Goal: Task Accomplishment & Management: Manage account settings

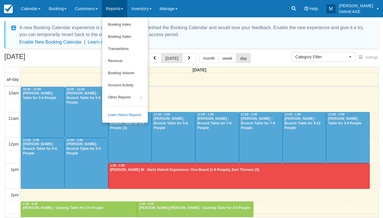
select select
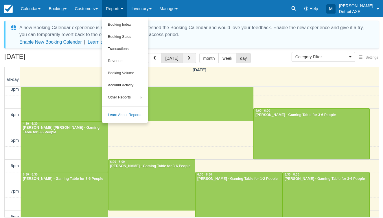
click at [188, 61] on button "button" at bounding box center [189, 58] width 14 height 10
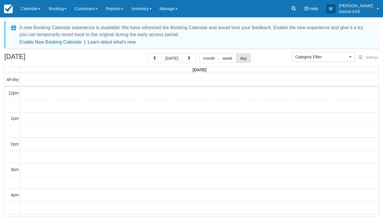
scroll to position [163, 0]
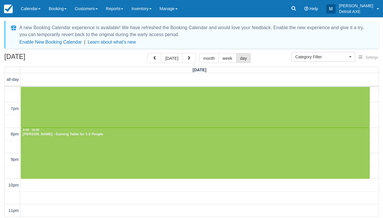
click at [188, 61] on button "button" at bounding box center [189, 58] width 14 height 10
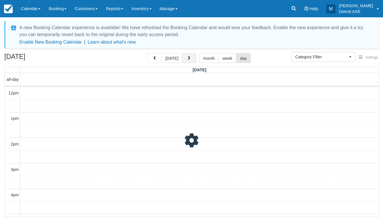
click at [188, 61] on button "button" at bounding box center [189, 58] width 14 height 10
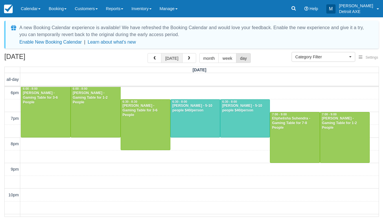
click at [170, 58] on button "[DATE]" at bounding box center [171, 58] width 21 height 10
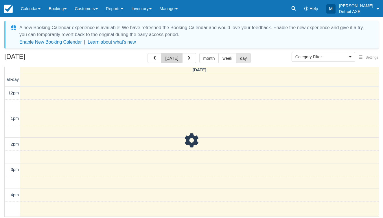
scroll to position [154, 0]
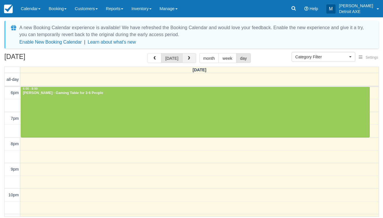
click at [187, 58] on span "button" at bounding box center [189, 58] width 4 height 4
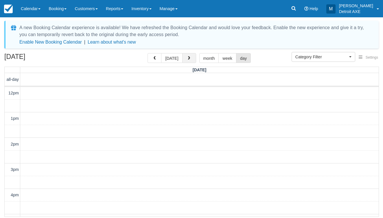
scroll to position [154, 0]
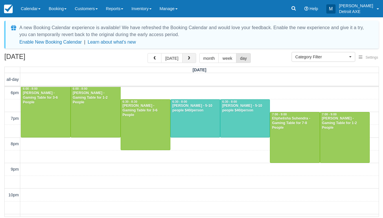
click at [187, 58] on span "button" at bounding box center [189, 58] width 4 height 4
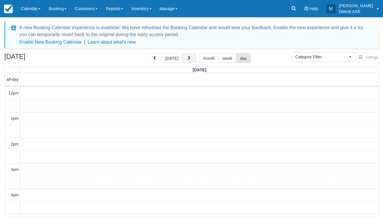
click at [187, 58] on span "button" at bounding box center [189, 58] width 4 height 4
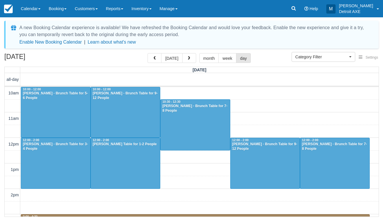
click at [187, 58] on span "button" at bounding box center [189, 58] width 4 height 4
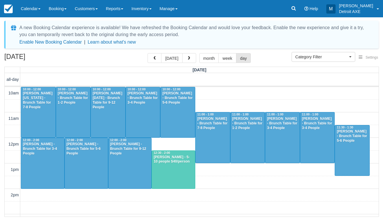
scroll to position [205, 0]
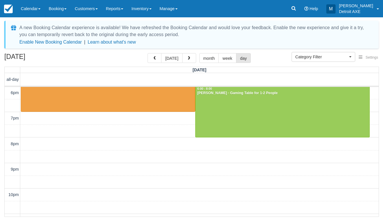
click at [187, 58] on span "button" at bounding box center [189, 58] width 4 height 4
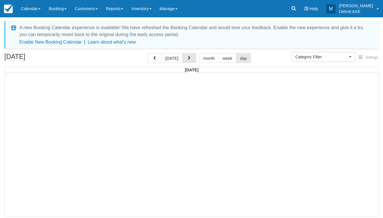
click at [187, 58] on span "button" at bounding box center [189, 58] width 4 height 4
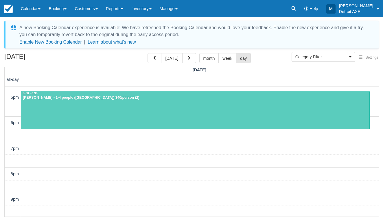
scroll to position [123, 0]
click at [165, 116] on div at bounding box center [195, 110] width 348 height 38
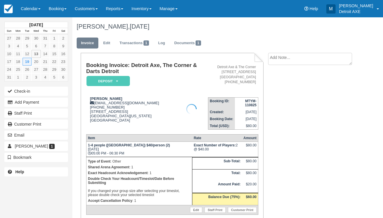
click at [127, 83] on div at bounding box center [191, 109] width 383 height 218
click at [123, 86] on link "Deposit" at bounding box center [107, 81] width 42 height 11
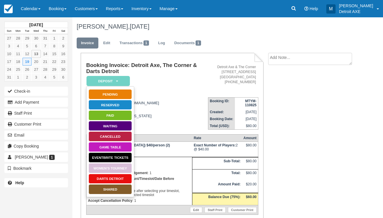
click at [108, 189] on link "SHARED" at bounding box center [109, 190] width 43 height 10
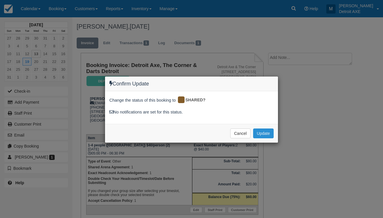
click at [255, 133] on button "Update" at bounding box center [263, 134] width 21 height 10
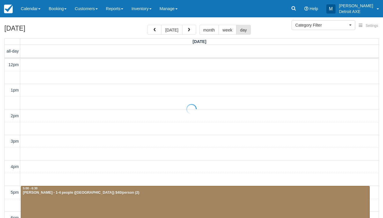
select select
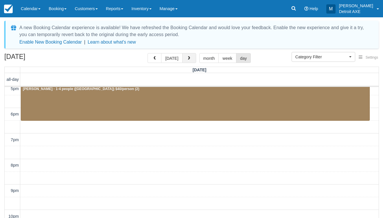
click at [184, 60] on button "button" at bounding box center [189, 58] width 14 height 10
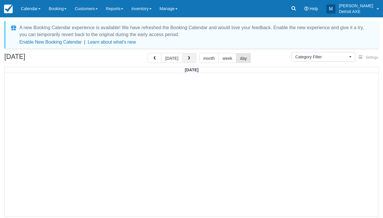
click at [184, 62] on button "button" at bounding box center [189, 58] width 14 height 10
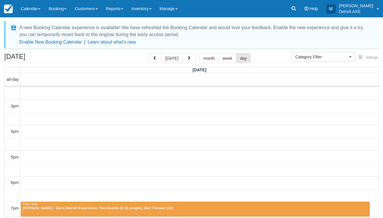
scroll to position [54, 0]
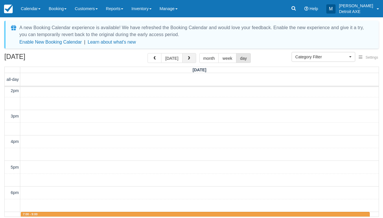
click at [187, 59] on span "button" at bounding box center [189, 58] width 4 height 4
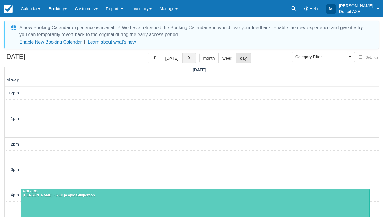
scroll to position [154, 0]
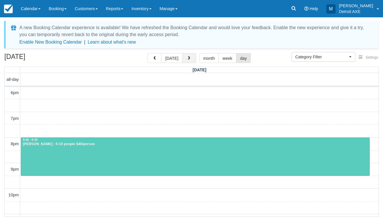
click at [188, 56] on button "button" at bounding box center [189, 58] width 14 height 10
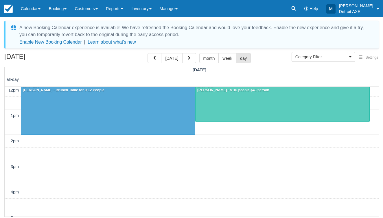
scroll to position [47, 0]
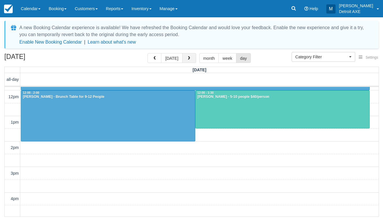
click at [189, 60] on span "button" at bounding box center [189, 58] width 4 height 4
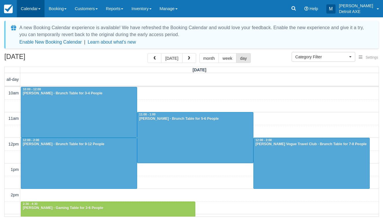
click at [36, 16] on link "Calendar" at bounding box center [31, 8] width 28 height 17
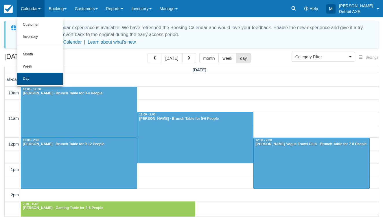
click at [43, 75] on link "Day" at bounding box center [40, 79] width 46 height 12
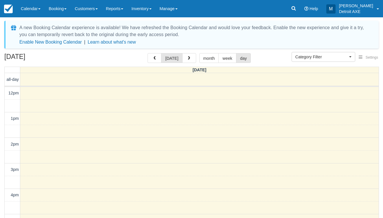
select select
